Goal: Navigation & Orientation: Find specific page/section

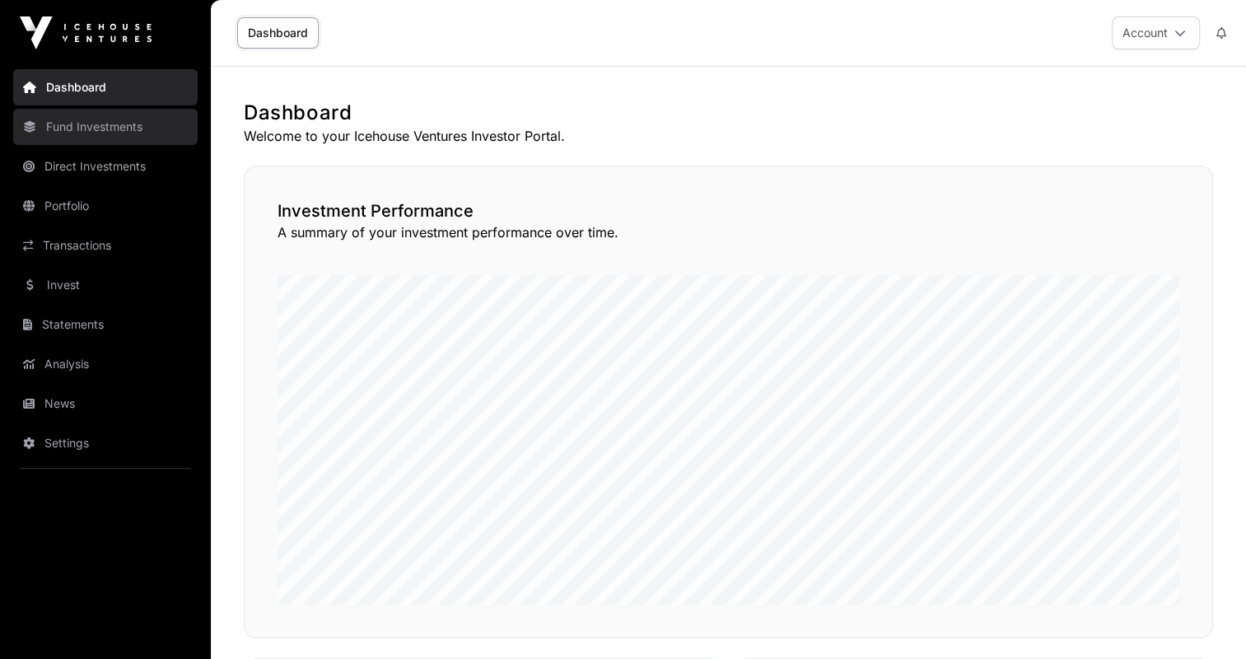
click at [65, 132] on link "Fund Investments" at bounding box center [105, 127] width 184 height 36
click at [89, 133] on link "Fund Investments" at bounding box center [105, 127] width 184 height 36
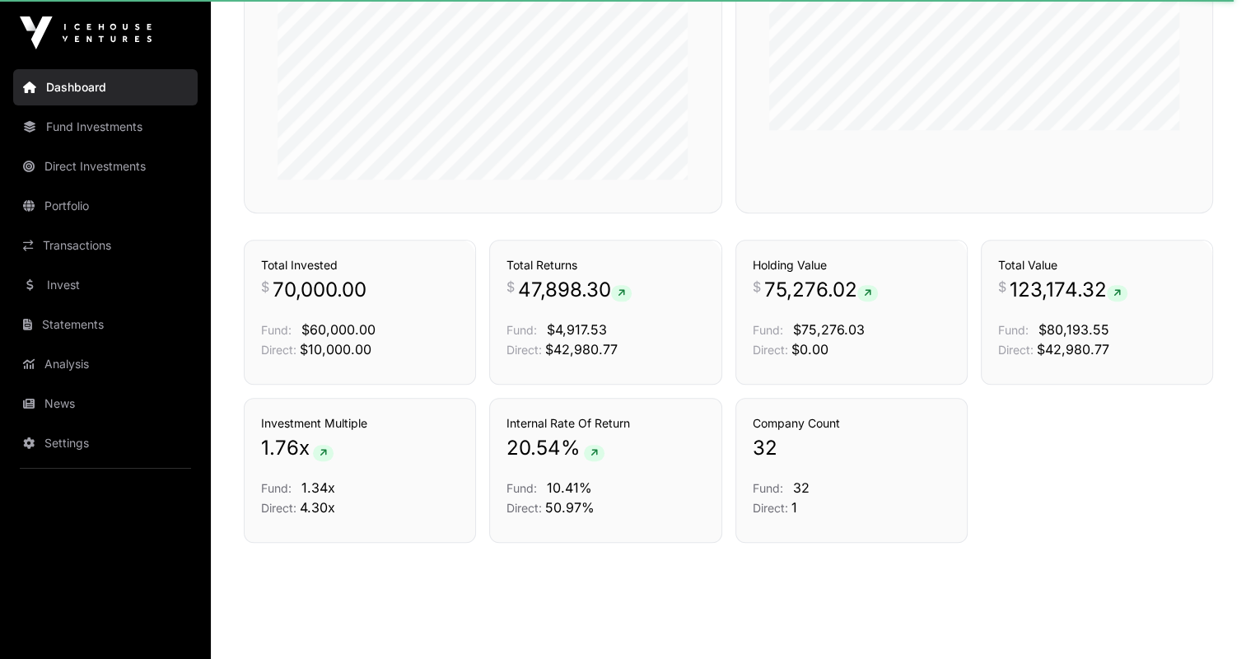
scroll to position [846, 0]
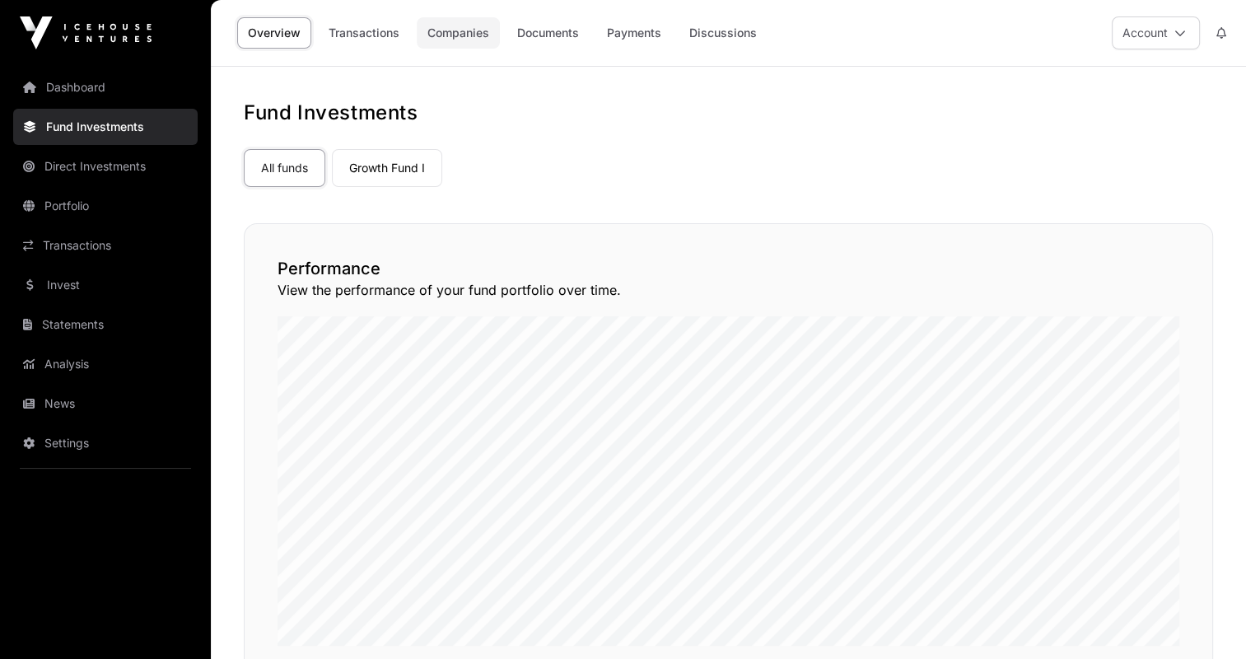
click at [473, 46] on link "Companies" at bounding box center [458, 32] width 83 height 31
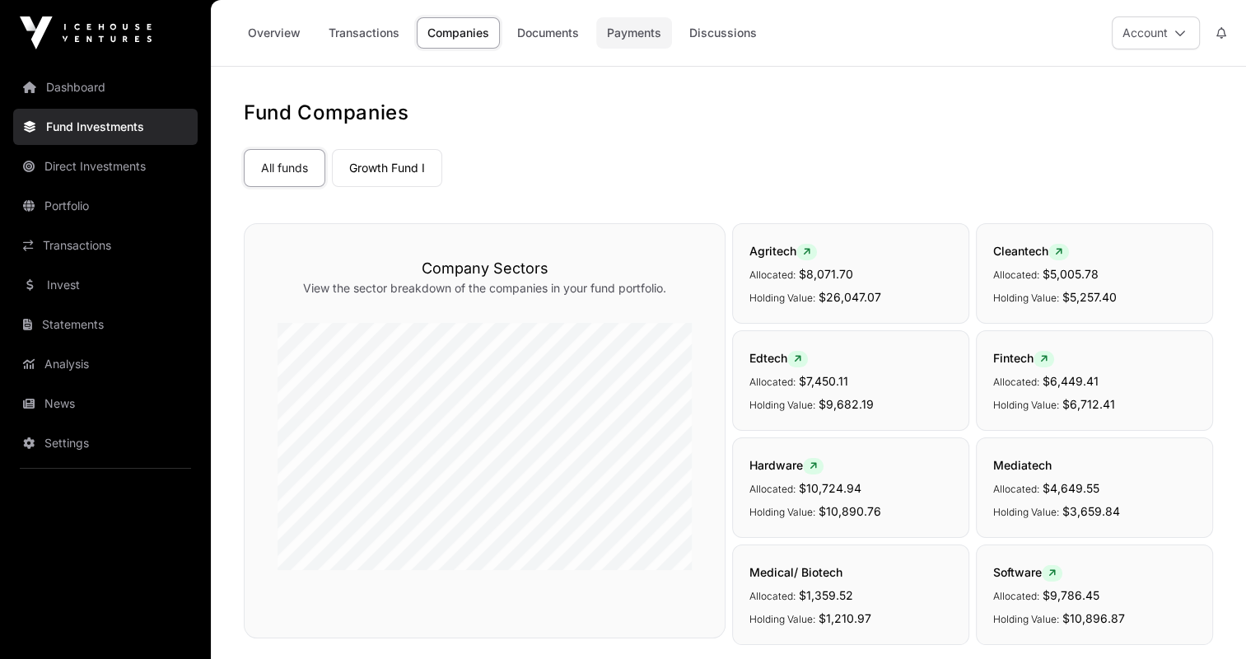
click at [639, 33] on link "Payments" at bounding box center [634, 32] width 76 height 31
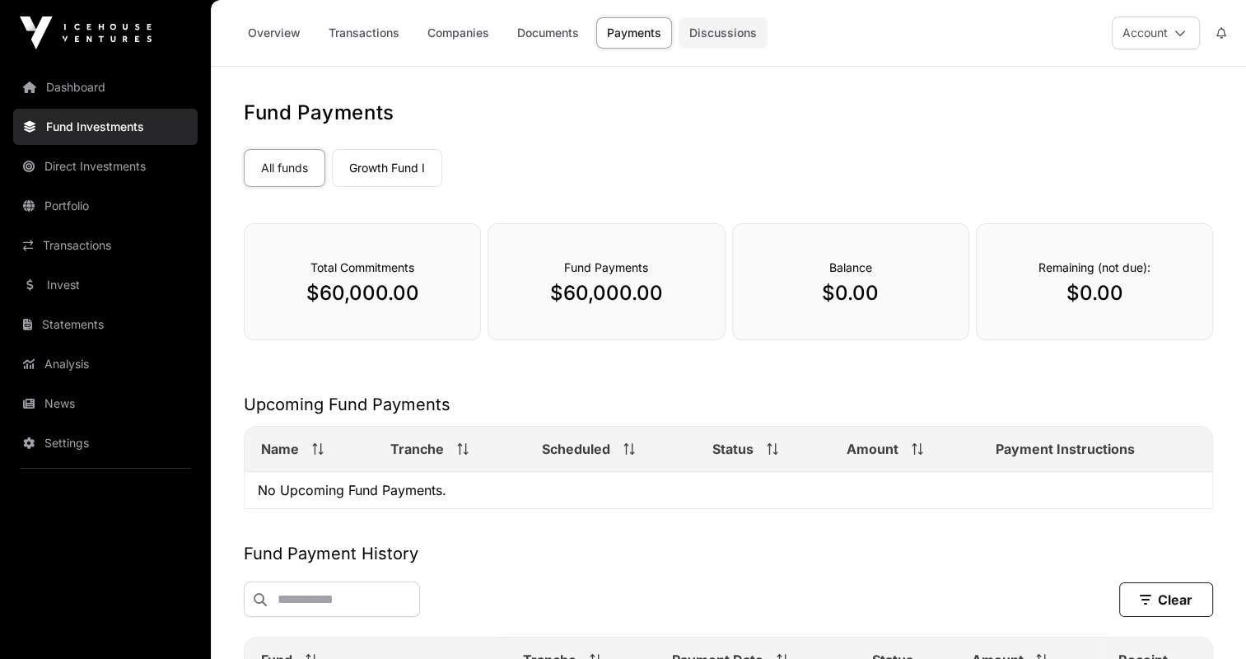
click at [705, 40] on link "Discussions" at bounding box center [722, 32] width 89 height 31
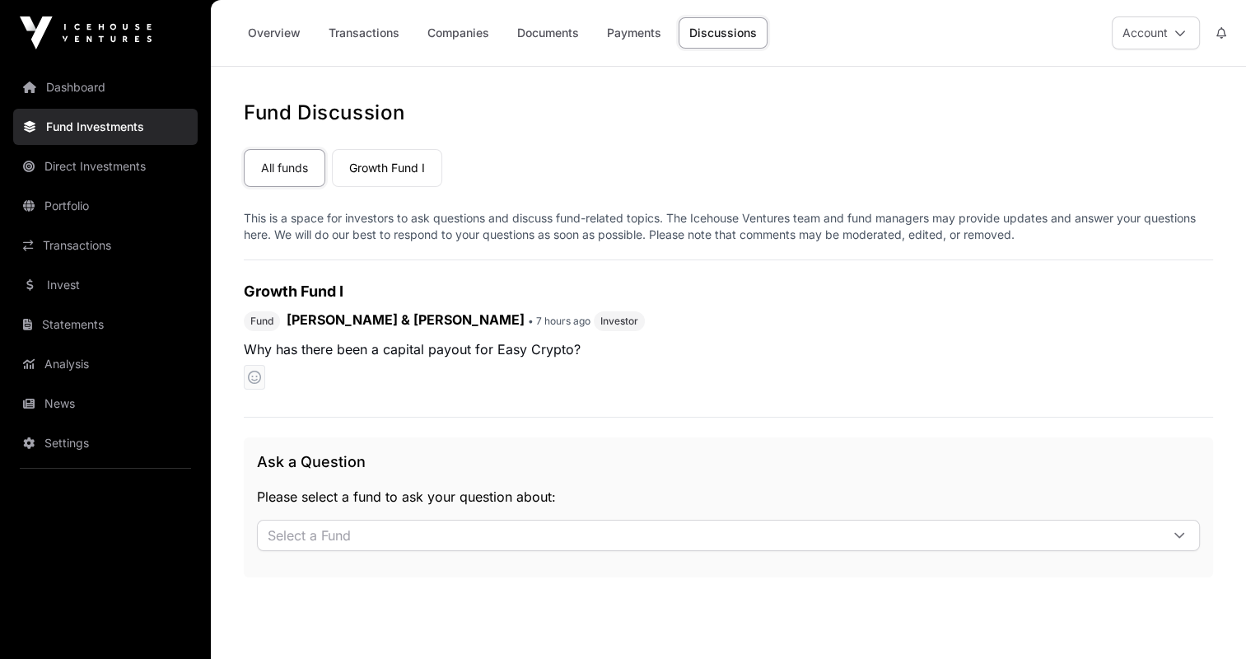
click at [406, 324] on span "[PERSON_NAME] & [PERSON_NAME]" at bounding box center [405, 319] width 238 height 16
copy div "[PERSON_NAME] & [PERSON_NAME] • 7 hours ago"
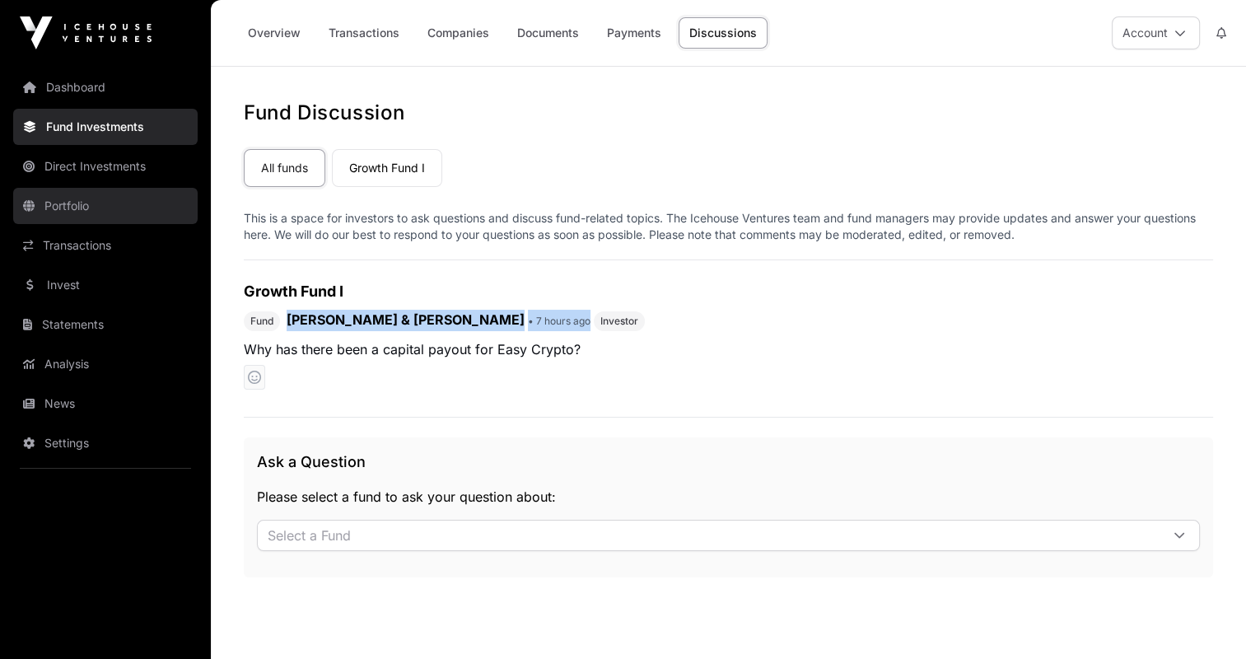
click at [82, 205] on link "Portfolio" at bounding box center [105, 206] width 184 height 36
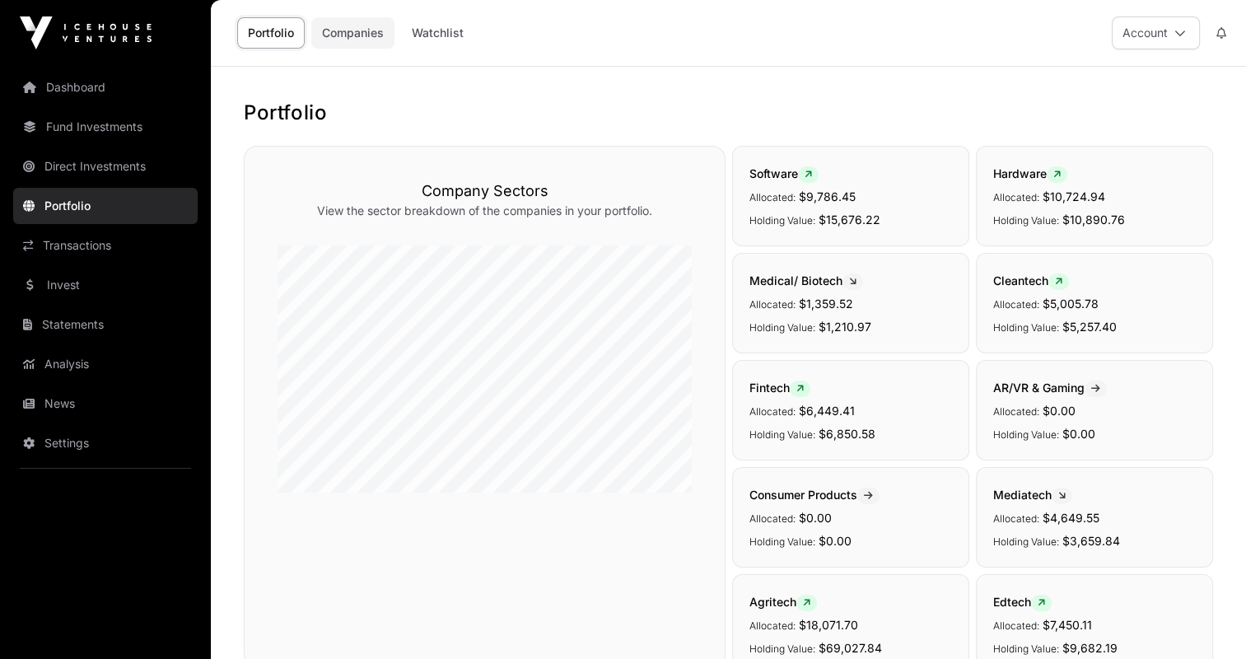
click at [359, 39] on link "Companies" at bounding box center [352, 32] width 83 height 31
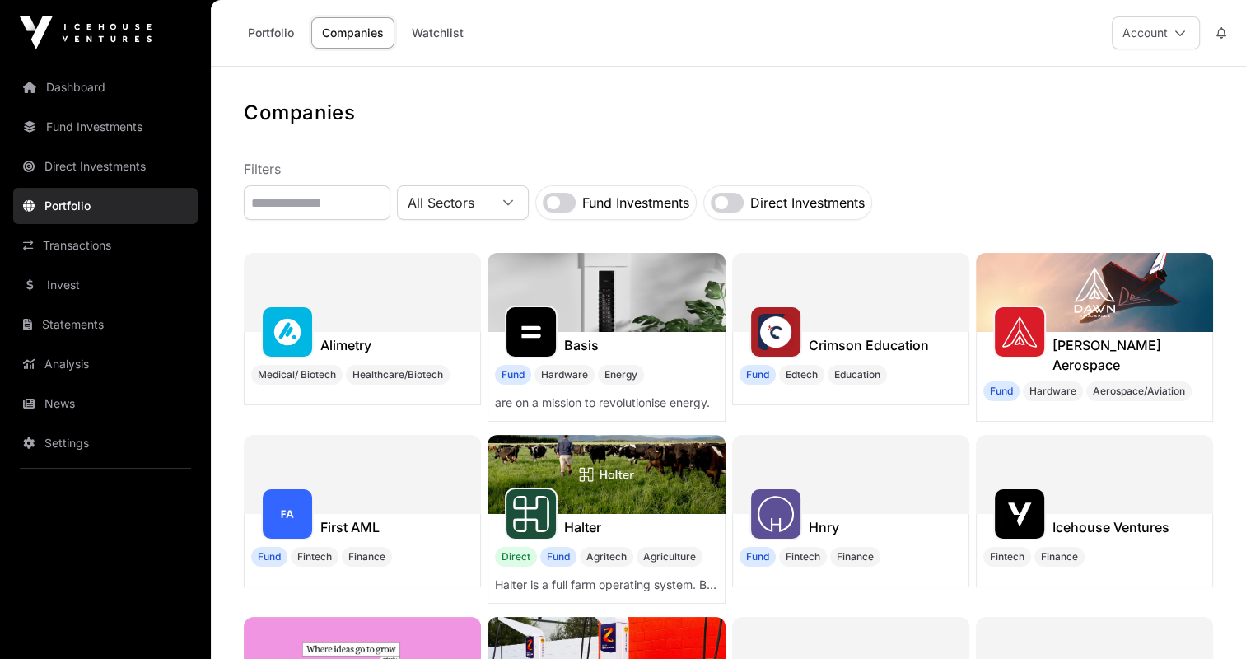
click at [655, 198] on label "Fund Investments" at bounding box center [635, 203] width 107 height 20
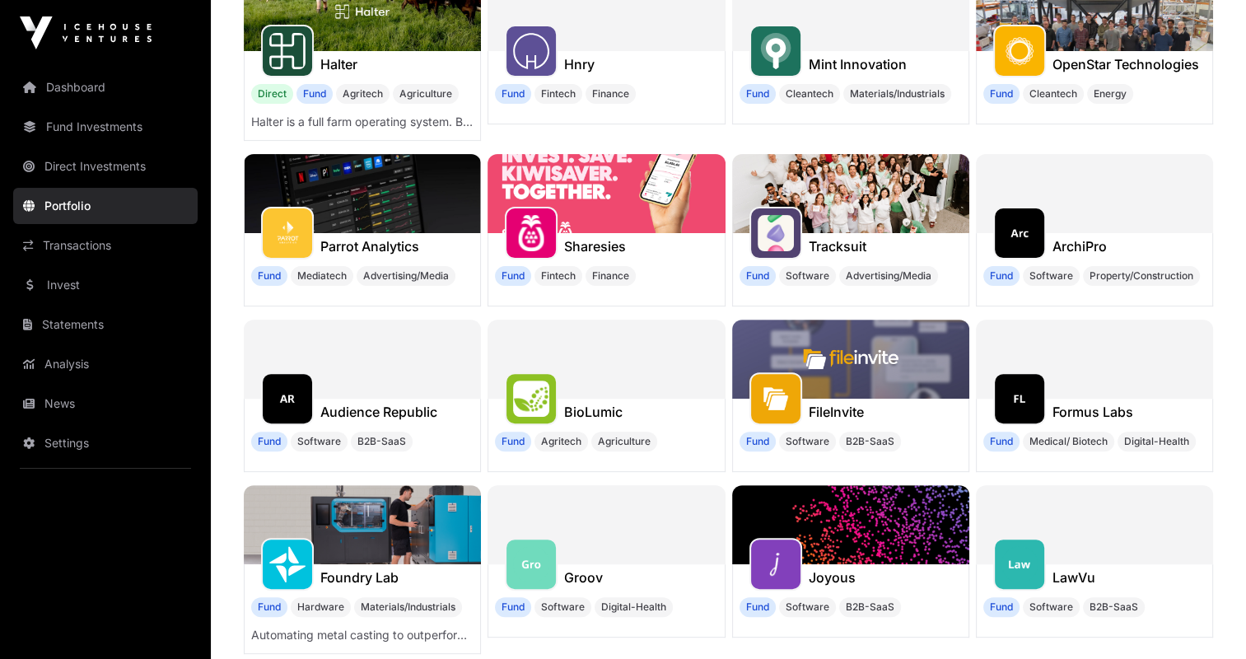
scroll to position [151, 0]
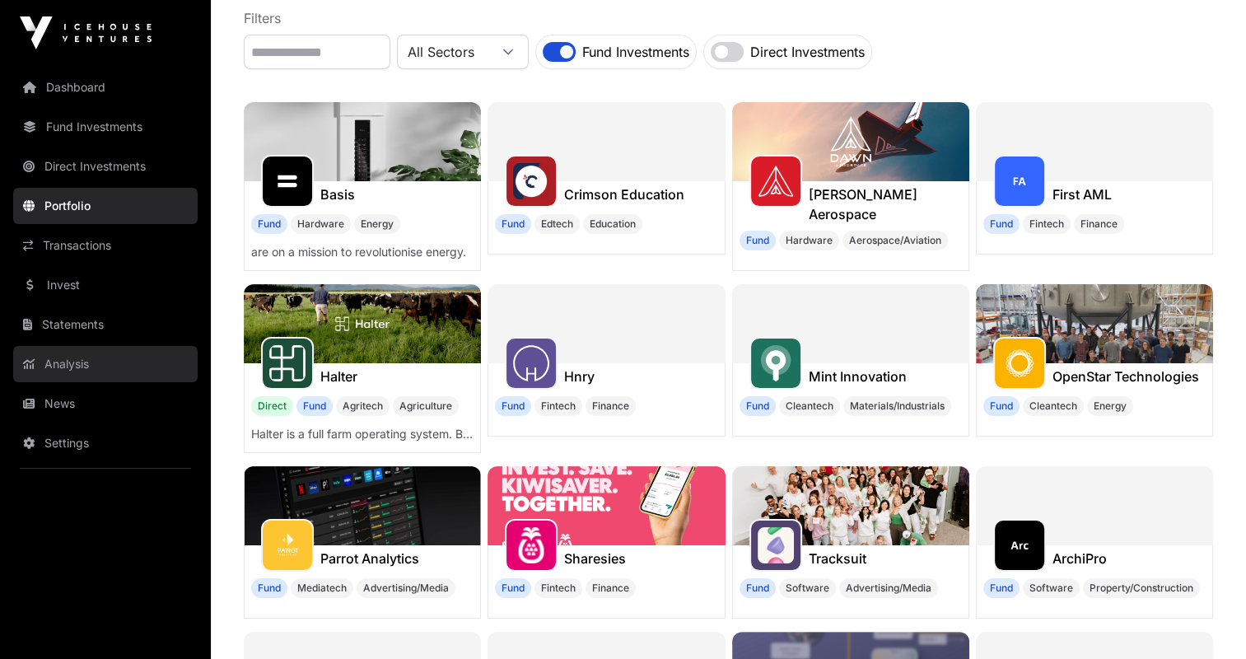
click at [62, 362] on link "Analysis" at bounding box center [105, 364] width 184 height 36
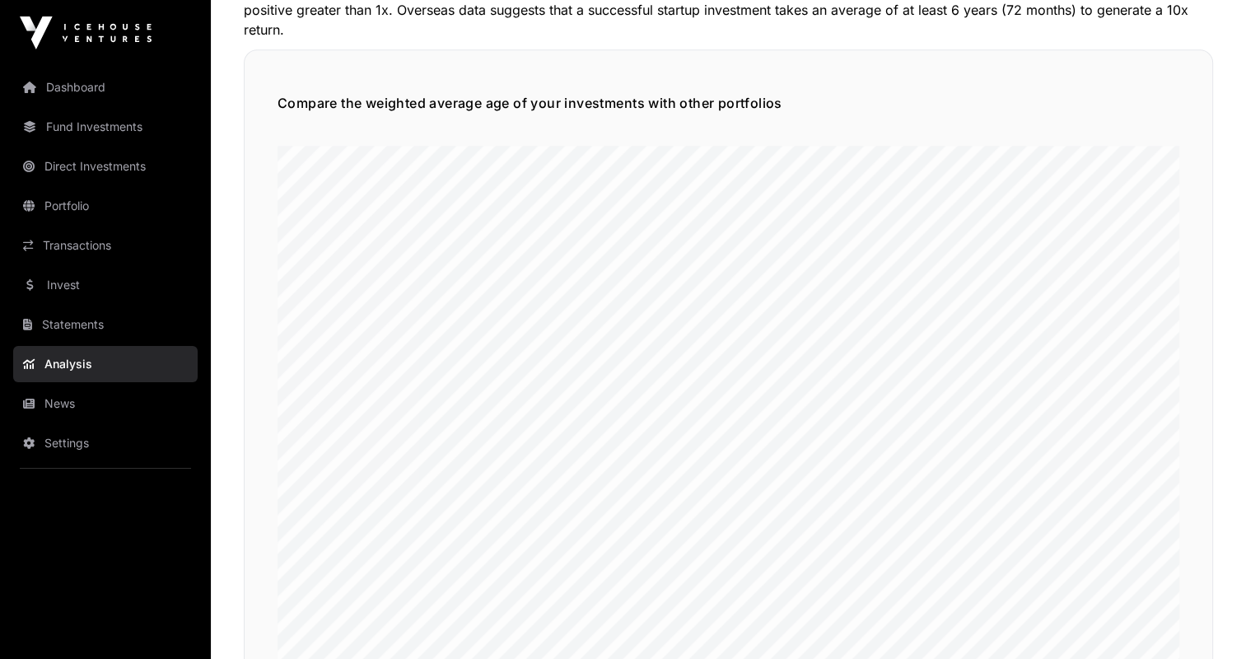
scroll to position [1742, 0]
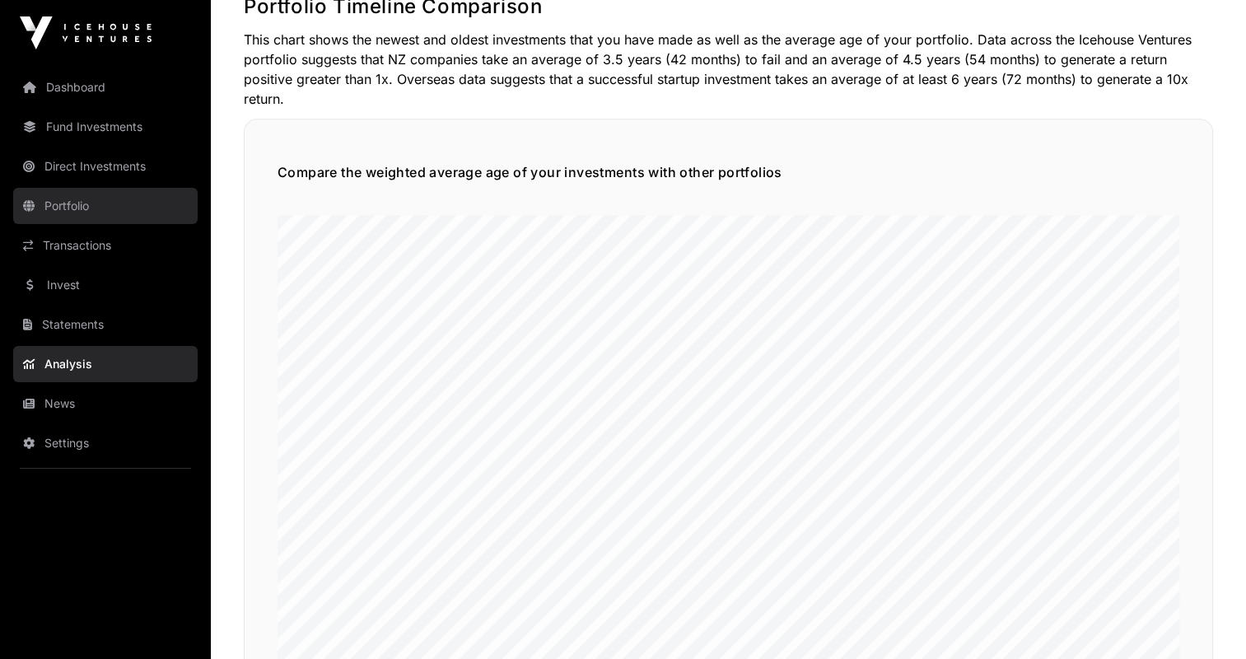
drag, startPoint x: 63, startPoint y: 194, endPoint x: 41, endPoint y: 207, distance: 25.1
click at [41, 207] on link "Portfolio" at bounding box center [105, 206] width 184 height 36
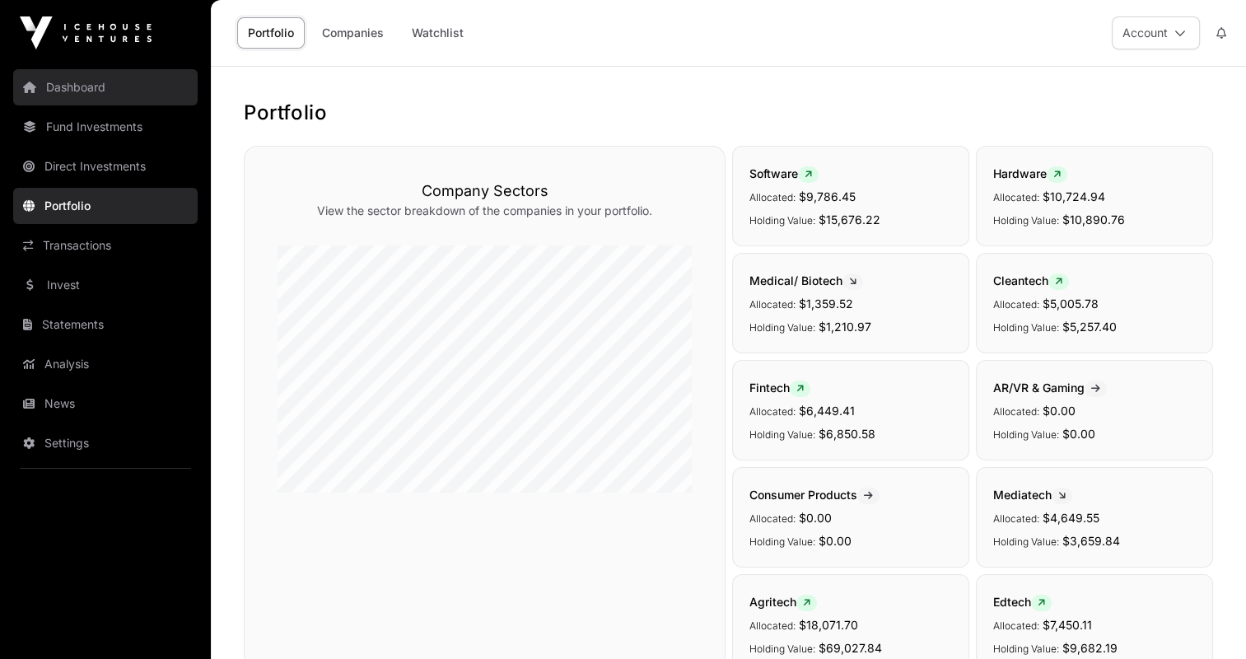
click at [90, 95] on link "Dashboard" at bounding box center [105, 87] width 184 height 36
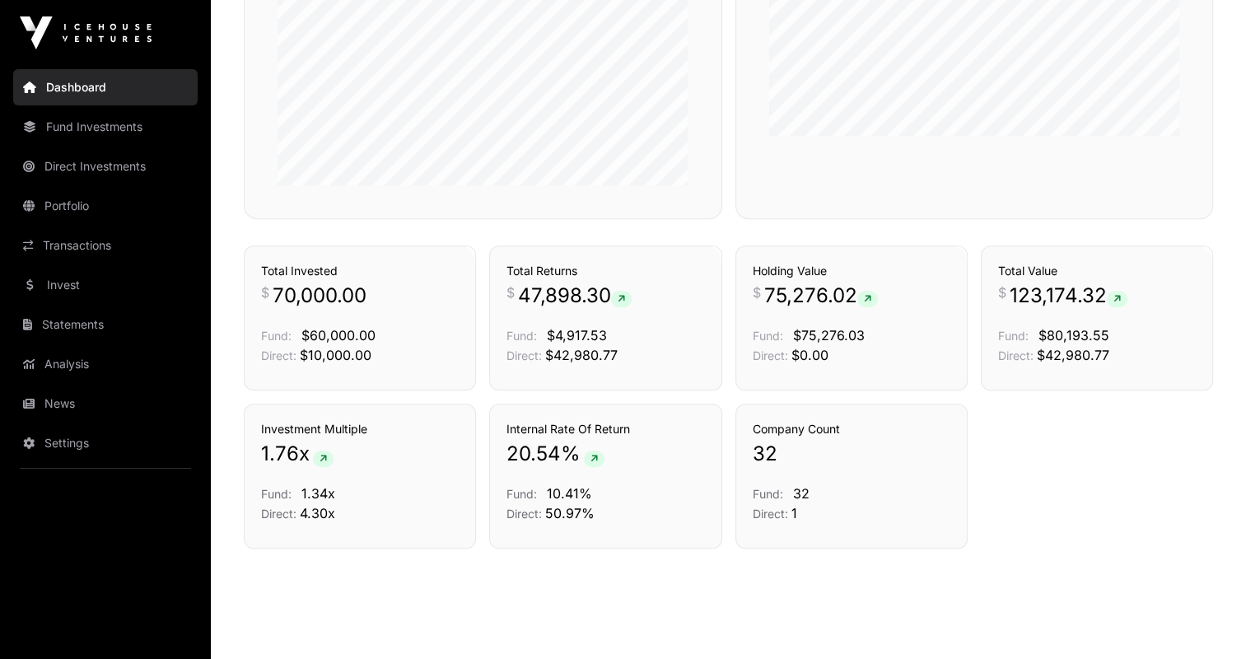
scroll to position [243, 0]
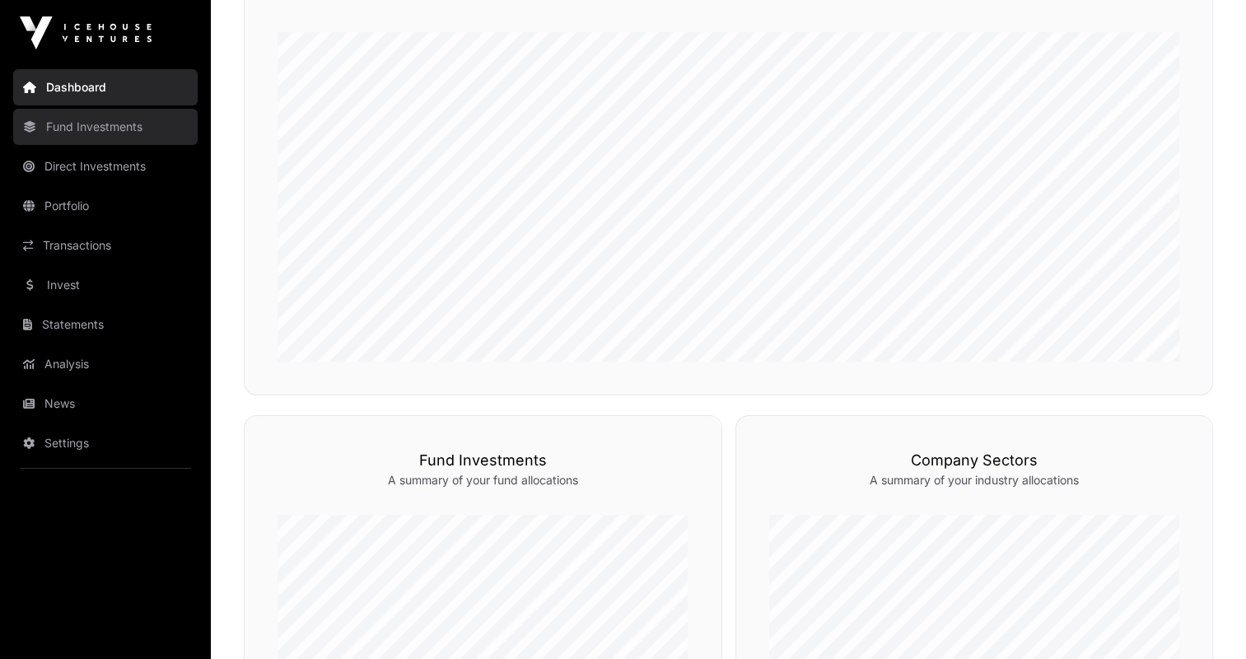
drag, startPoint x: 51, startPoint y: 135, endPoint x: 87, endPoint y: 127, distance: 37.1
click at [87, 127] on link "Fund Investments" at bounding box center [105, 127] width 184 height 36
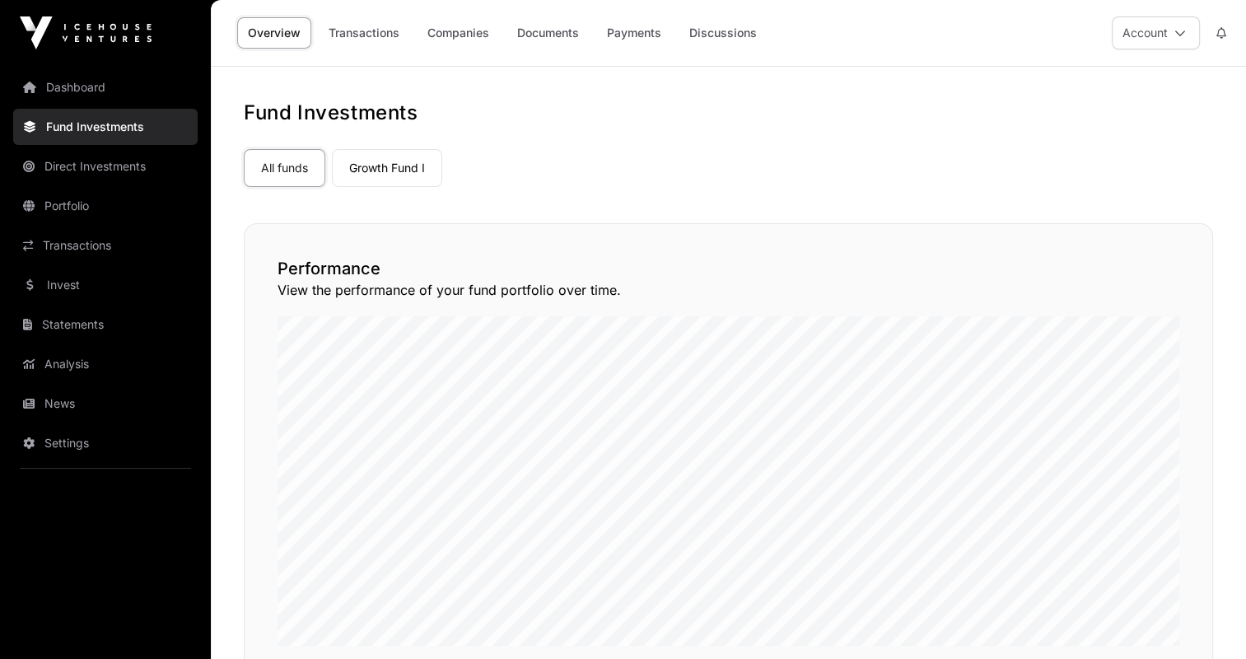
click at [87, 127] on link "Fund Investments" at bounding box center [105, 127] width 184 height 36
click at [388, 168] on link "Growth Fund I" at bounding box center [387, 168] width 110 height 38
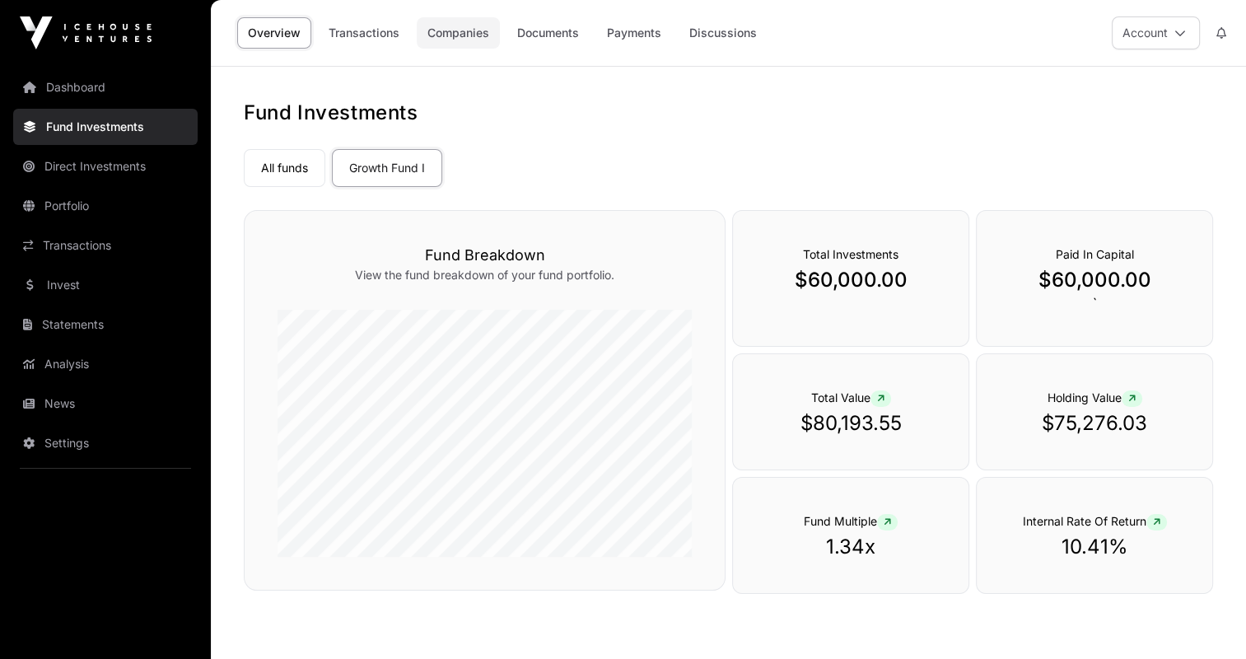
click at [453, 42] on link "Companies" at bounding box center [458, 32] width 83 height 31
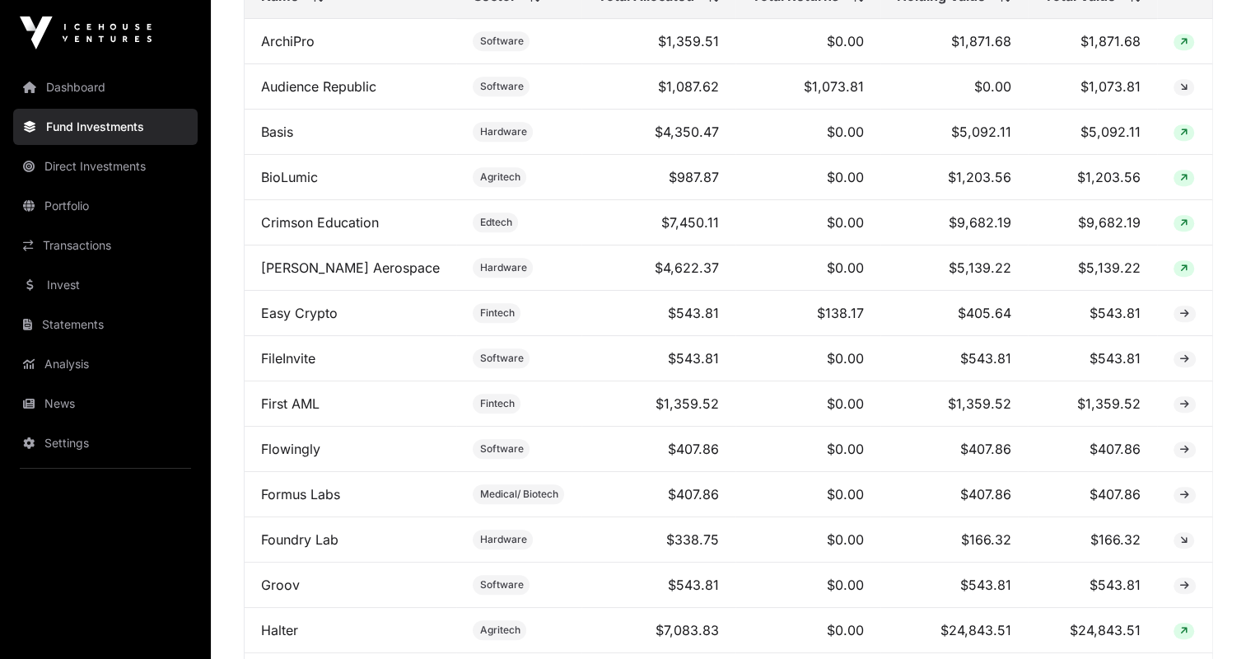
scroll to position [767, 0]
